Goal: Transaction & Acquisition: Download file/media

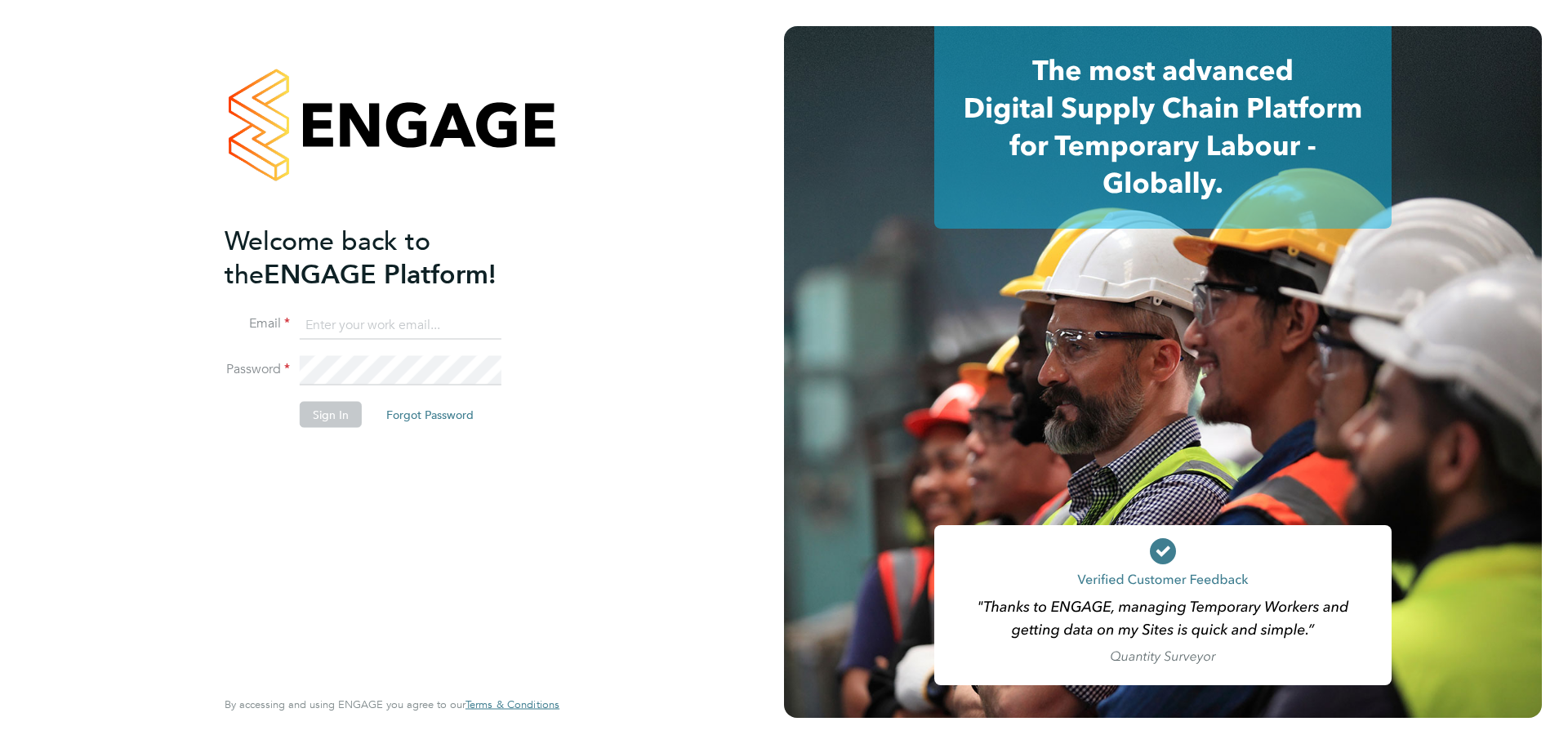
type input "t.dartnell@oandb.co.uk"
click at [328, 414] on button "Sign In" at bounding box center [330, 414] width 62 height 26
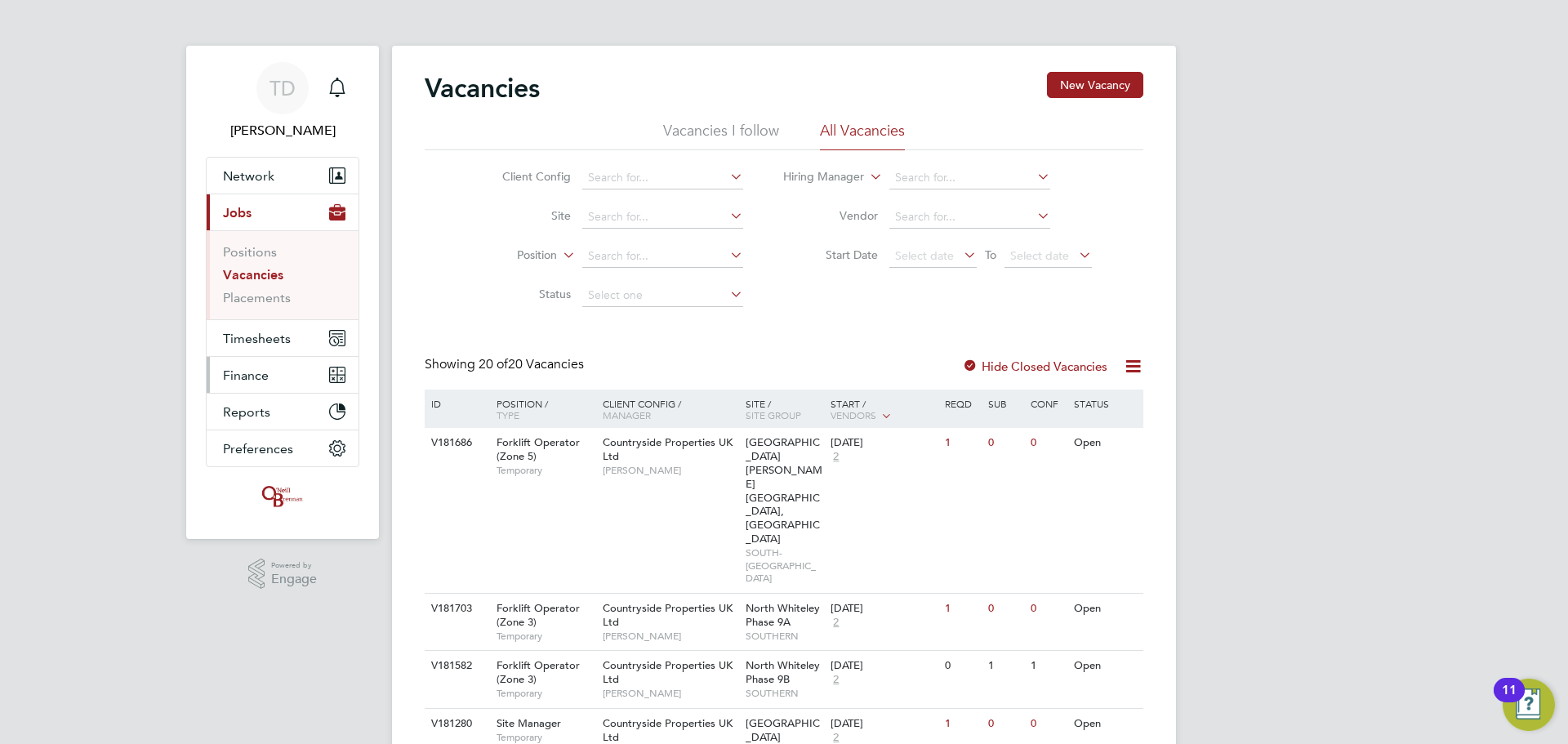
click at [243, 377] on span "Finance" at bounding box center [246, 375] width 46 height 15
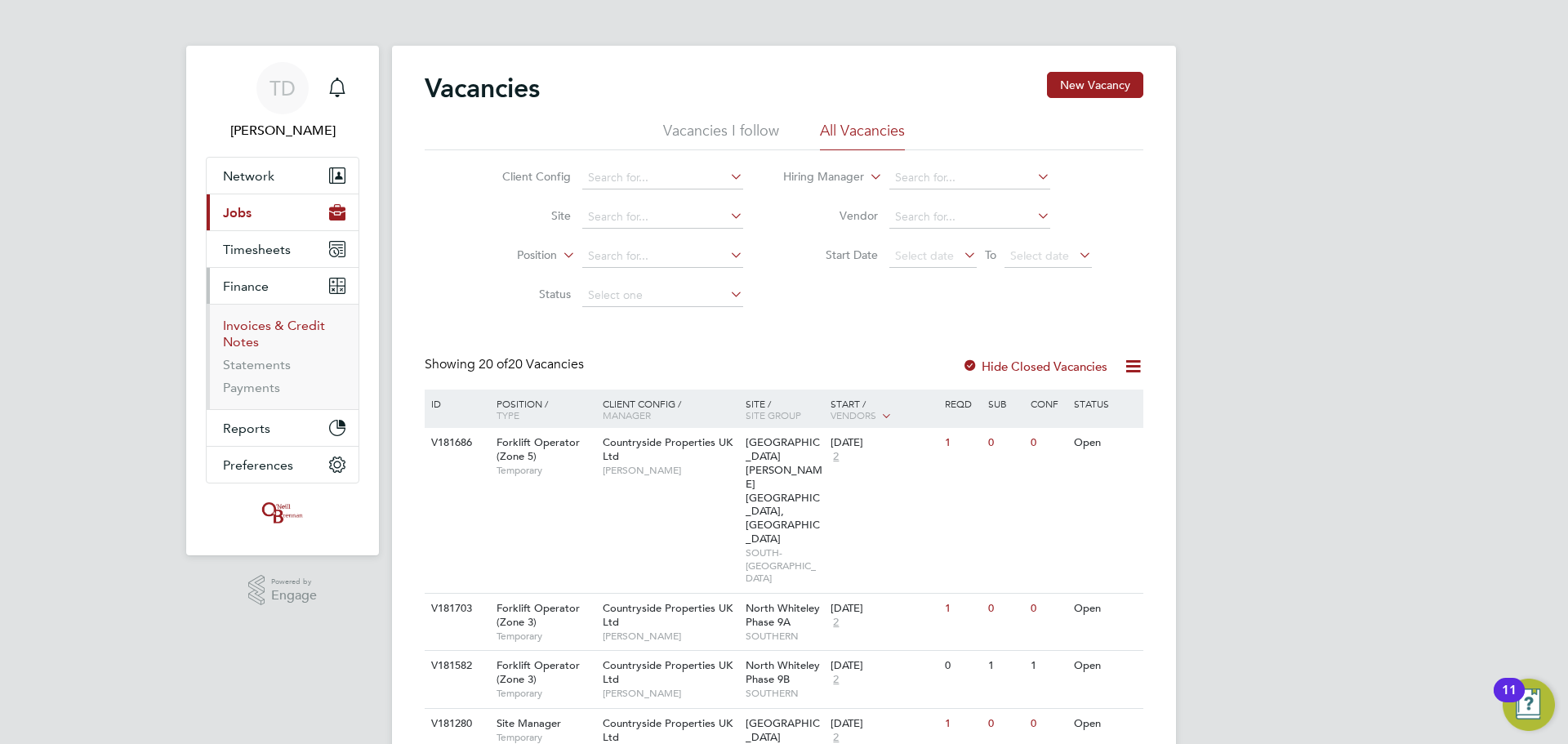
click at [250, 330] on link "Invoices & Credit Notes" at bounding box center [274, 333] width 102 height 32
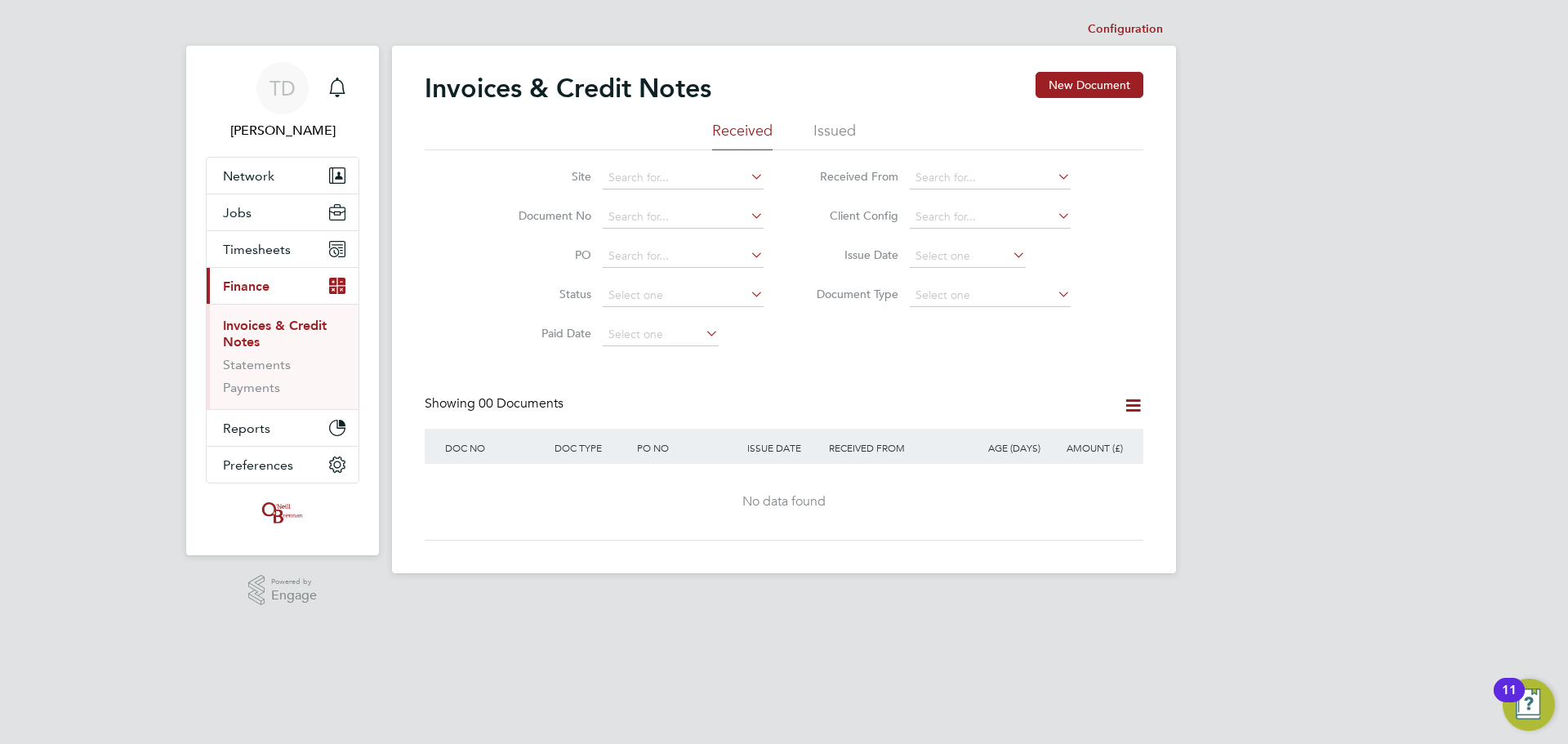
click at [844, 128] on li "Issued" at bounding box center [834, 135] width 42 height 30
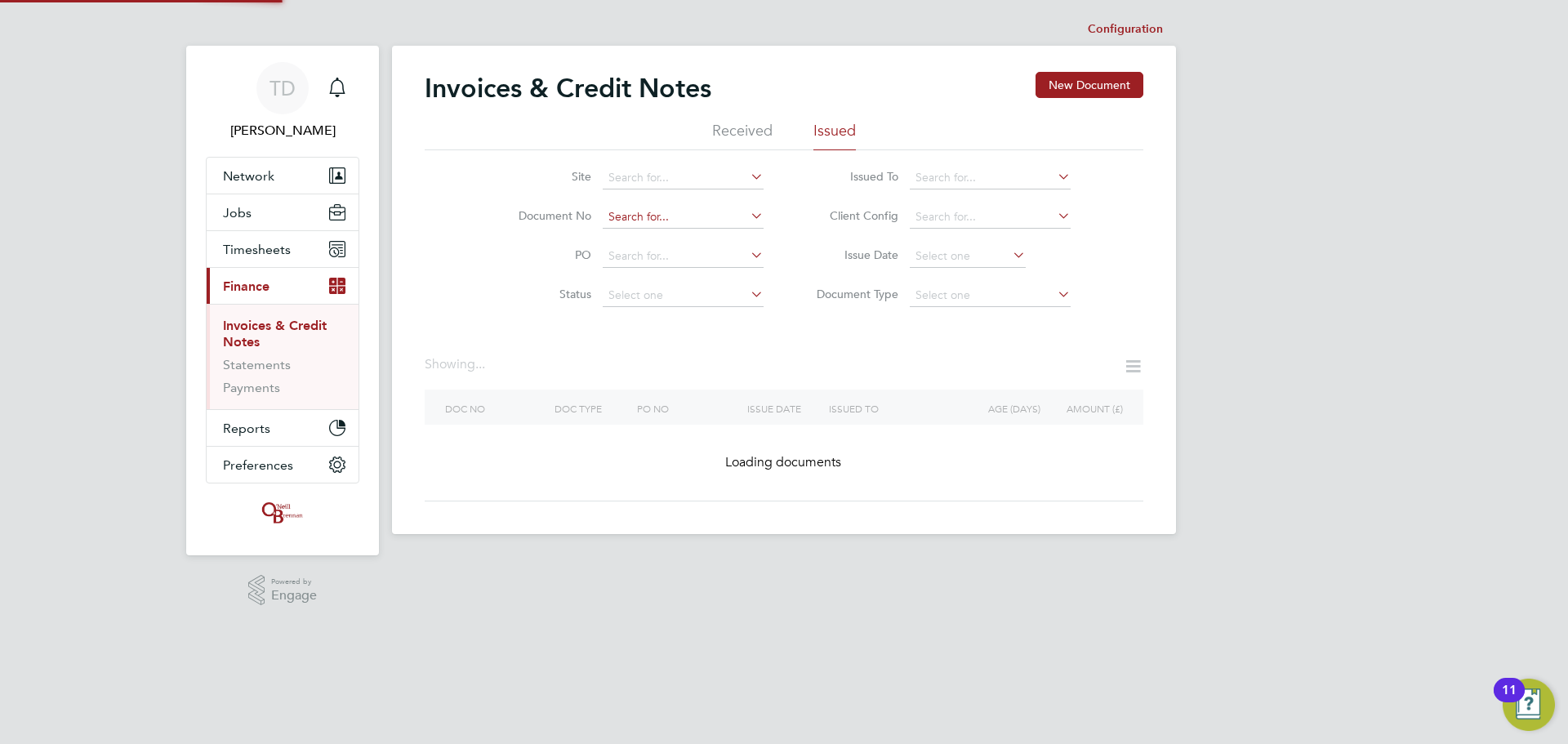
click at [633, 210] on input at bounding box center [684, 217] width 161 height 23
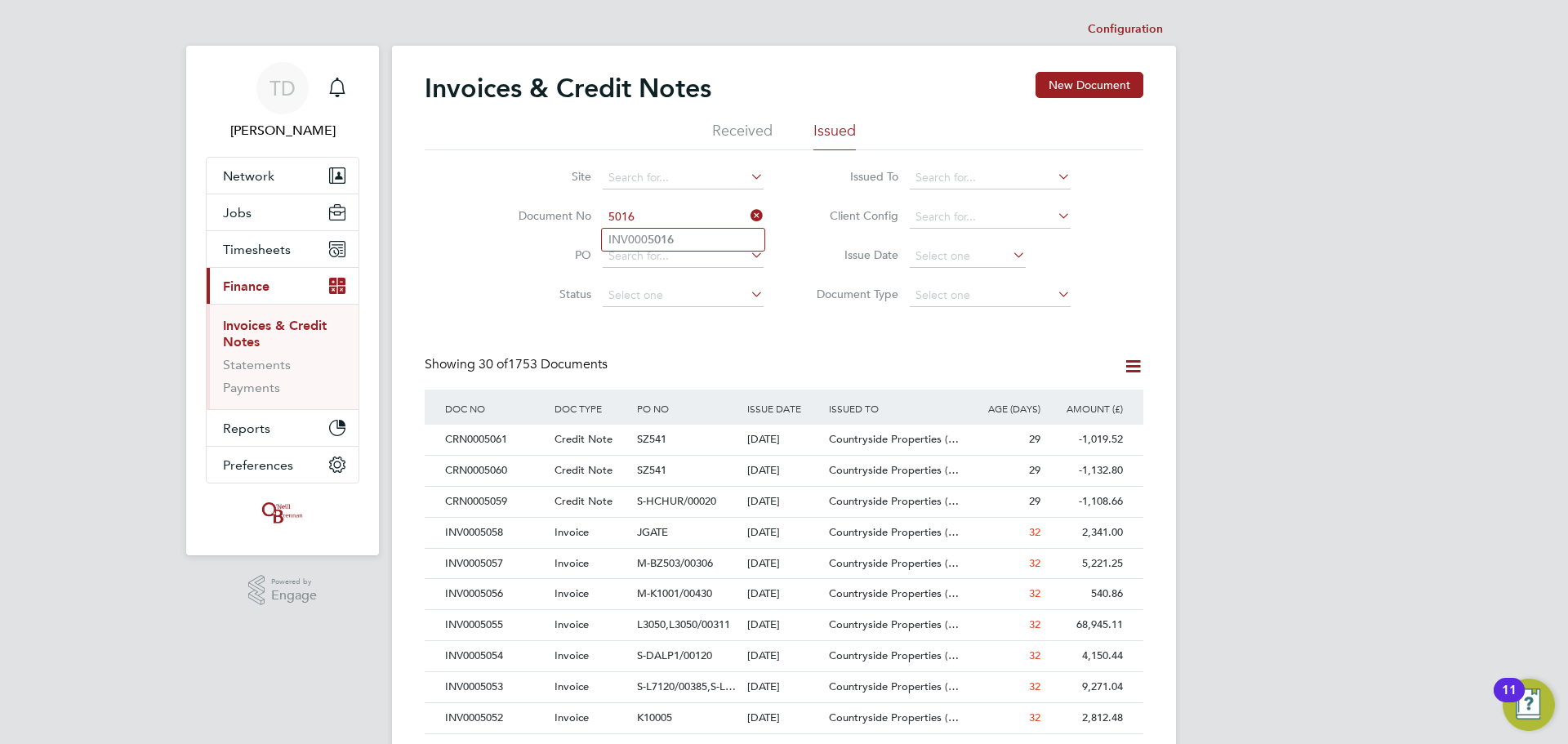
type input "INV0005016"
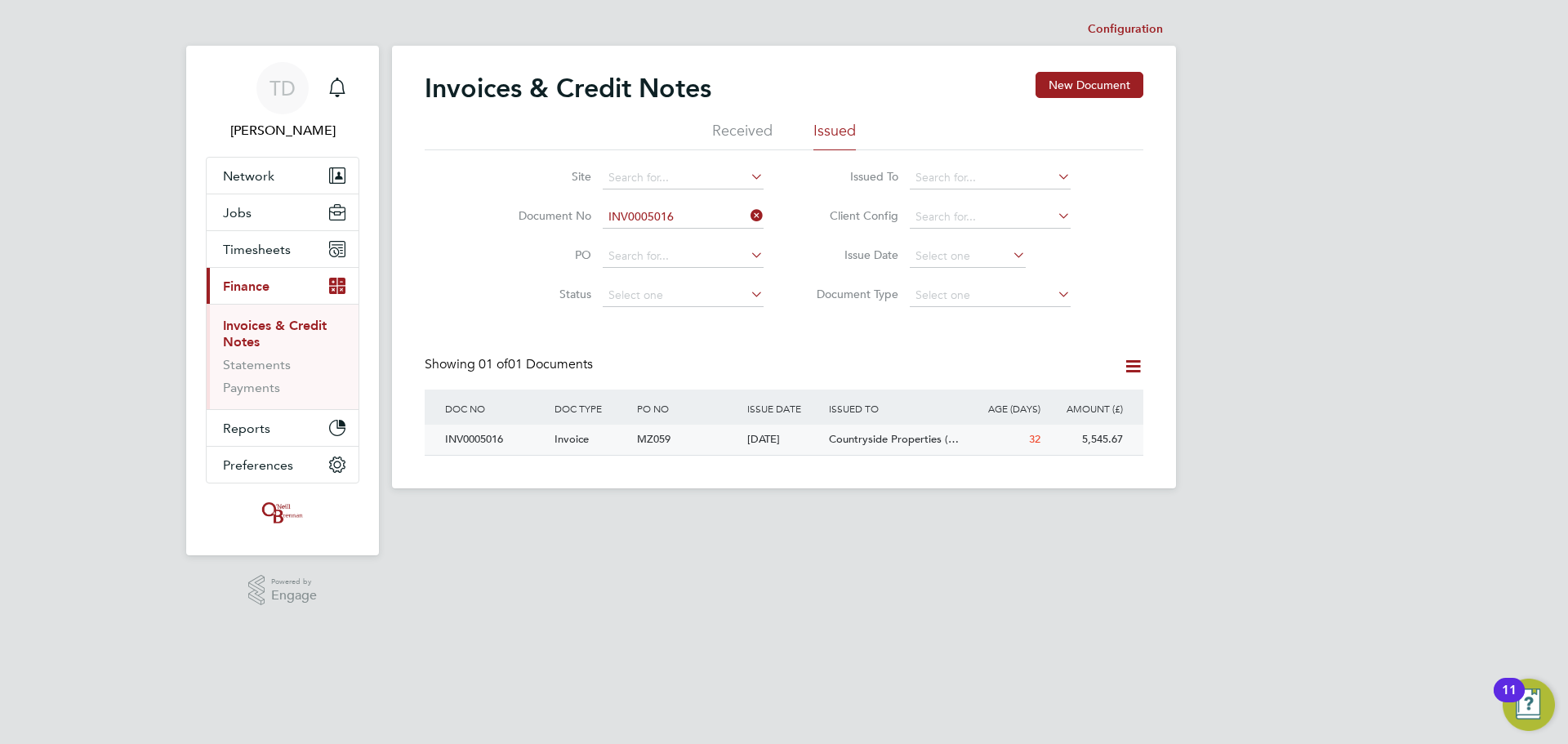
click at [456, 444] on div "INV0005016" at bounding box center [495, 439] width 109 height 30
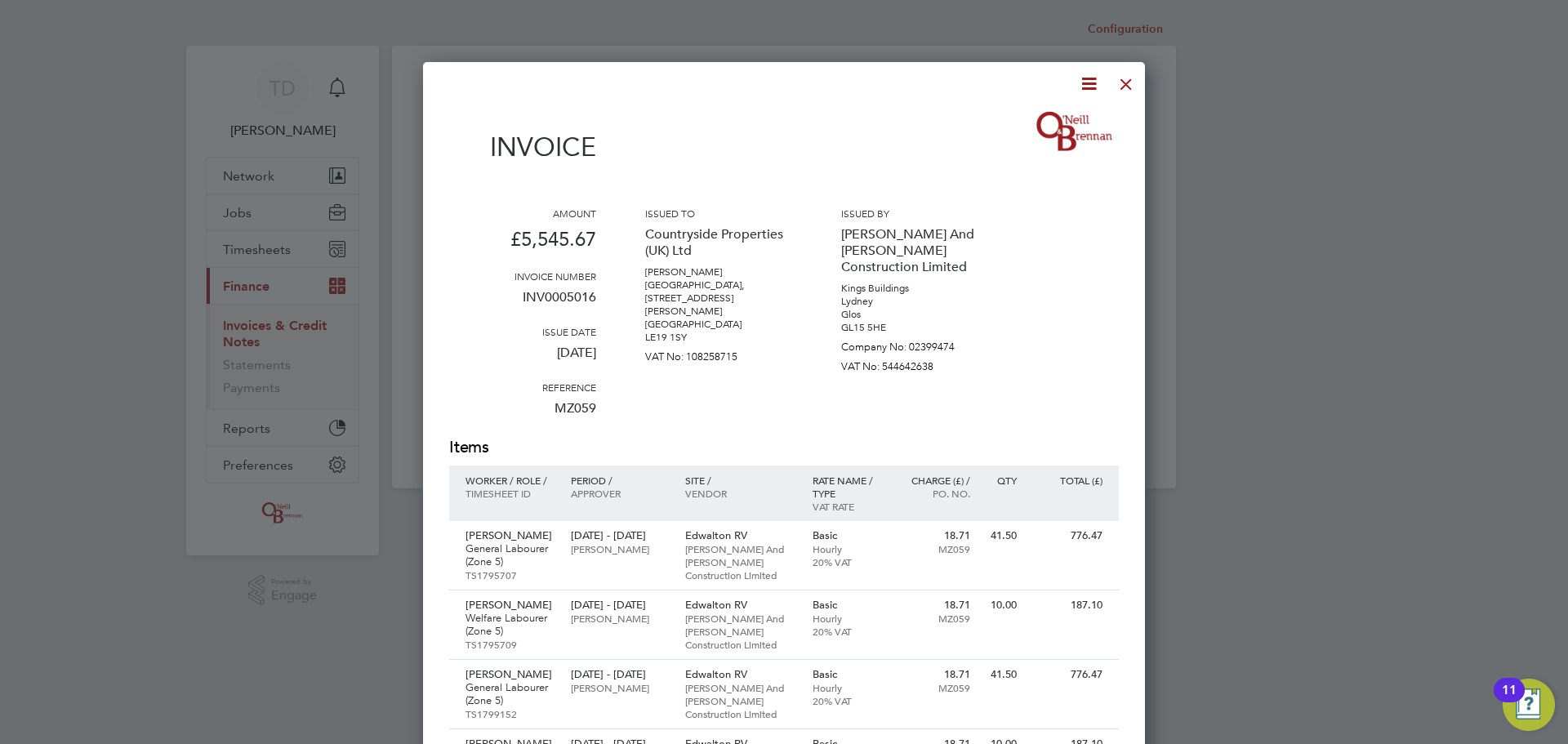
click at [1090, 80] on icon at bounding box center [1089, 84] width 20 height 20
click at [1037, 127] on li "Download Invoice" at bounding box center [1039, 123] width 112 height 23
click at [1128, 79] on div at bounding box center [1126, 80] width 30 height 30
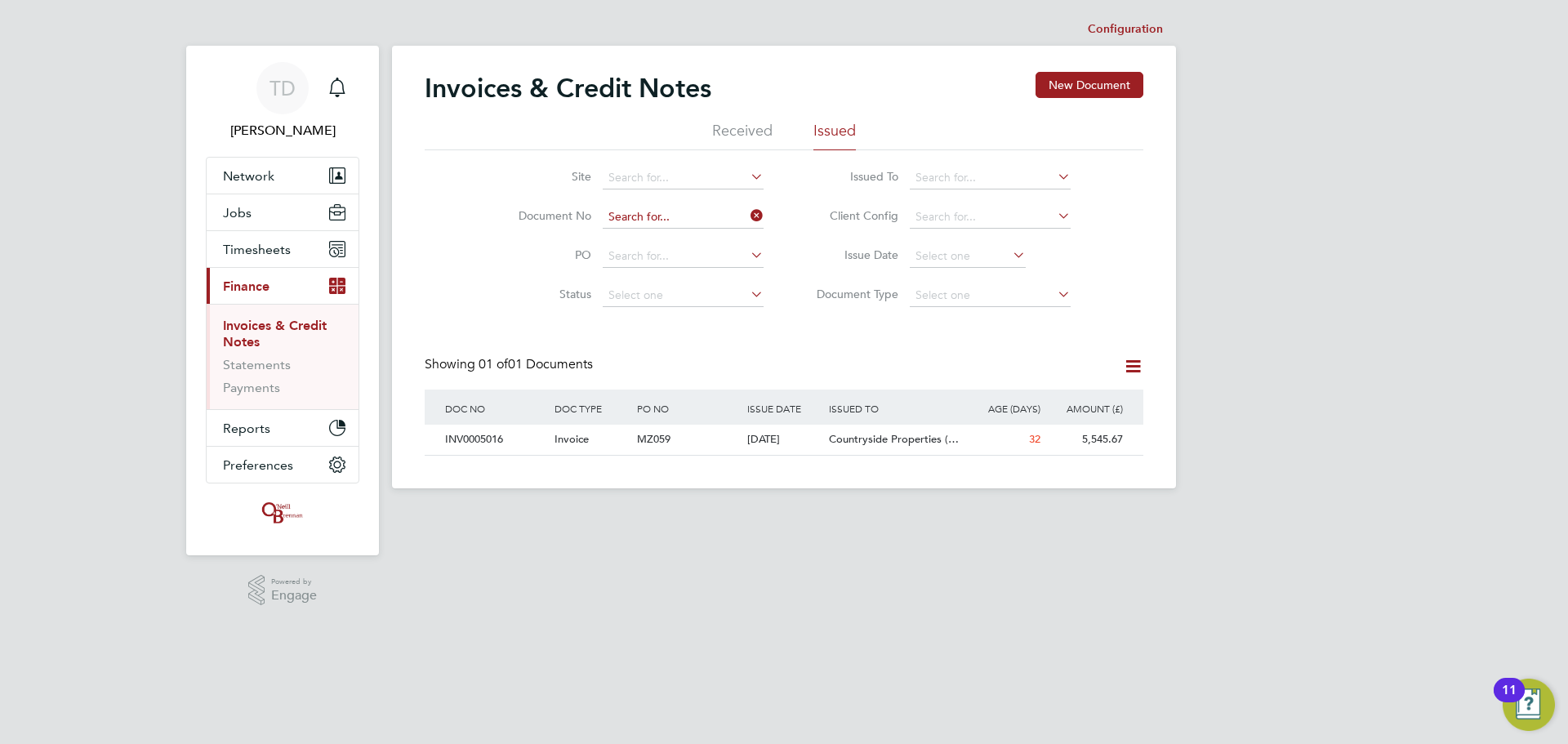
click at [650, 219] on input at bounding box center [684, 217] width 161 height 23
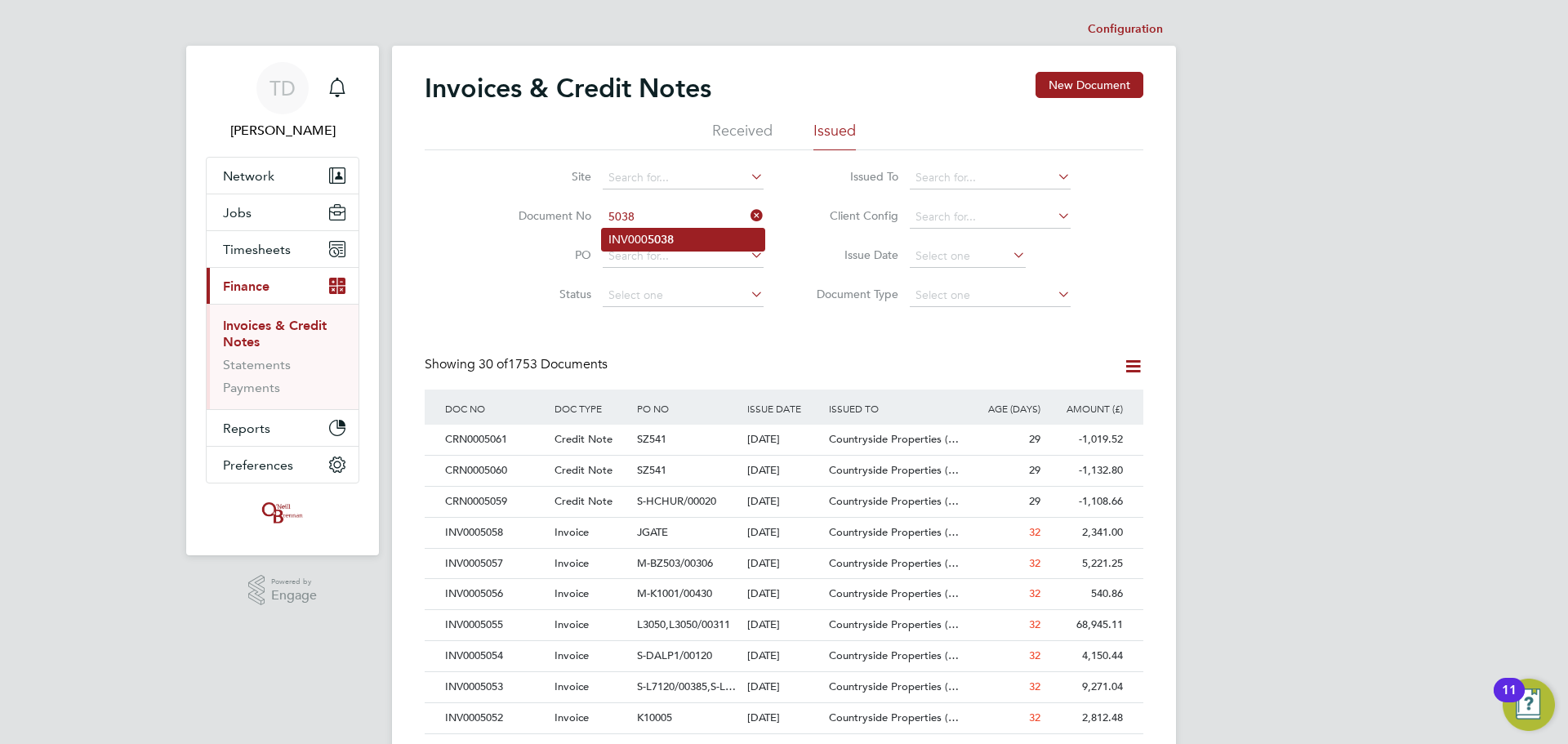
click at [639, 238] on li "INV000 5038" at bounding box center [683, 239] width 162 height 22
type input "INV0005038"
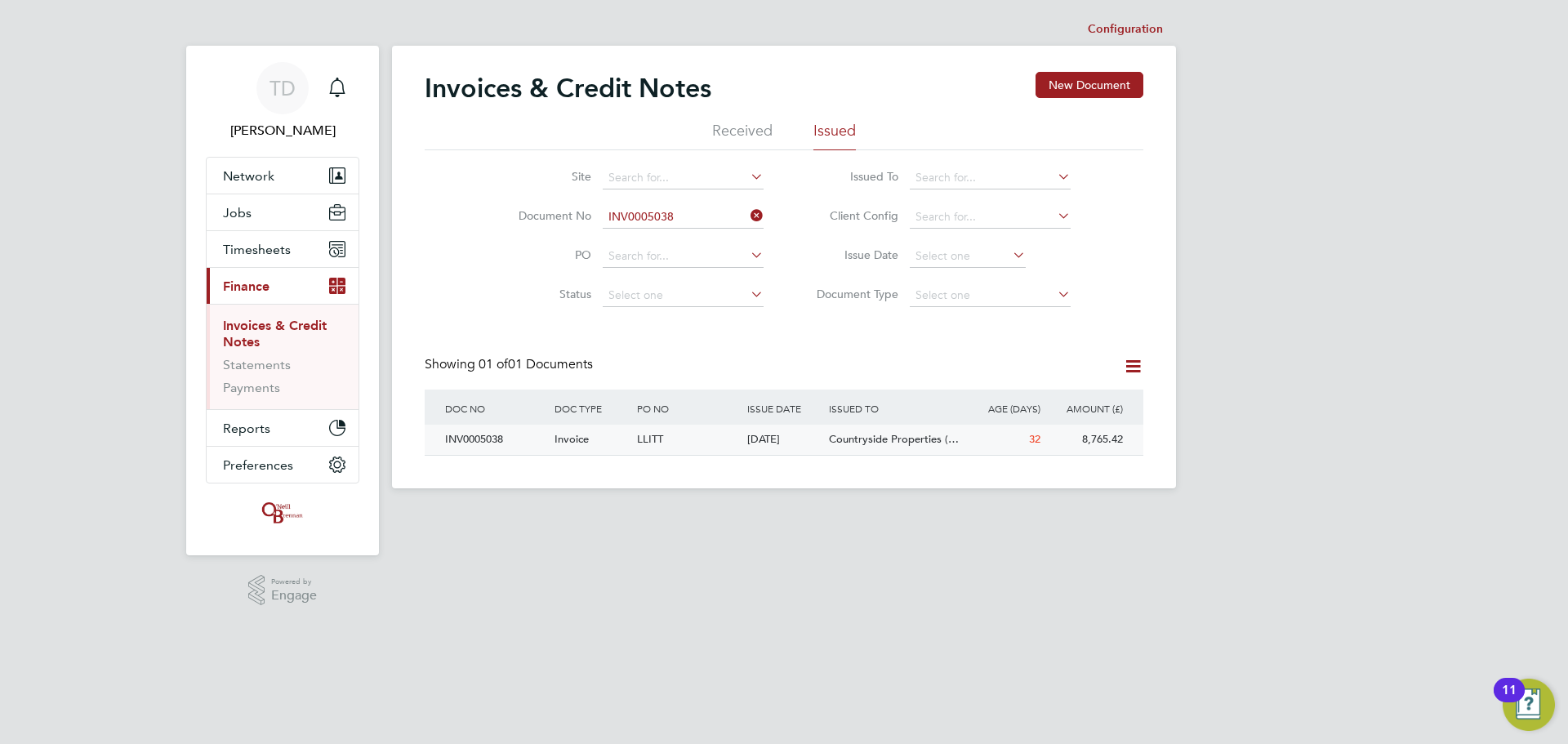
click at [480, 438] on div "INV0005038" at bounding box center [495, 439] width 109 height 30
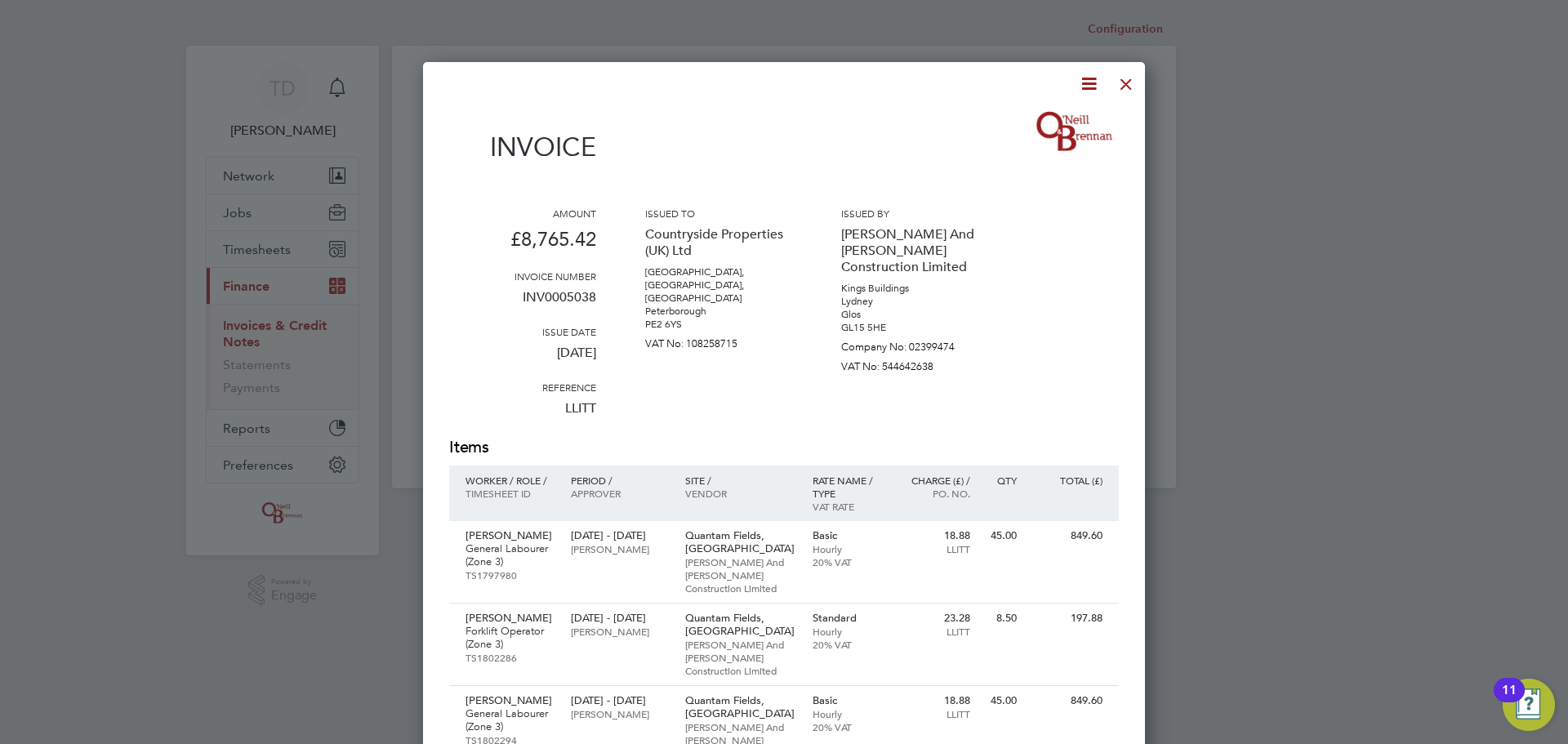
click at [1093, 74] on icon at bounding box center [1089, 84] width 20 height 20
click at [1045, 114] on li "Download Invoice" at bounding box center [1039, 123] width 112 height 23
